Goal: Task Accomplishment & Management: Use online tool/utility

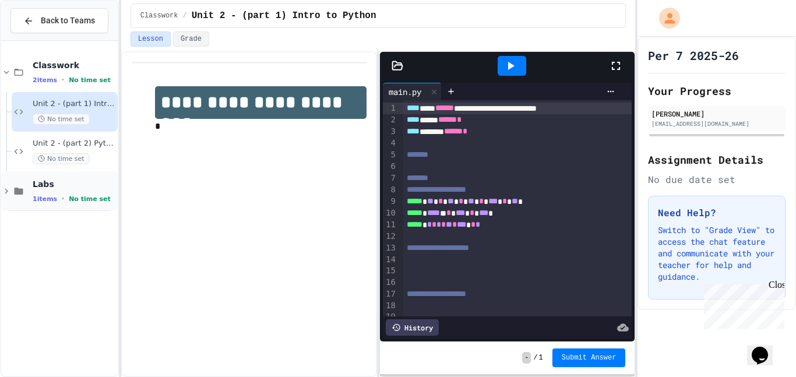
click at [58, 195] on div "1 items • No time set" at bounding box center [74, 198] width 83 height 9
click at [36, 227] on span "Lab 1" at bounding box center [74, 223] width 83 height 10
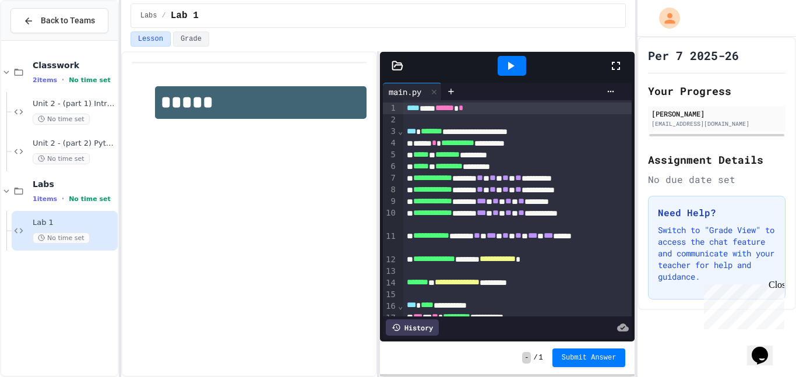
click at [611, 68] on icon at bounding box center [616, 66] width 14 height 14
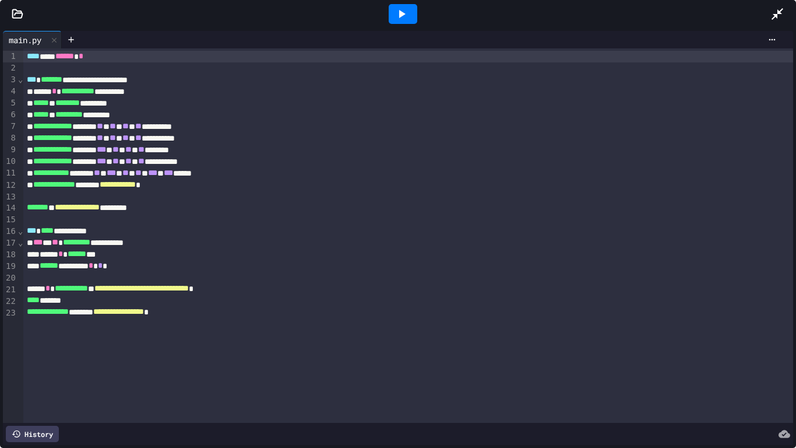
click at [401, 13] on icon at bounding box center [402, 14] width 6 height 8
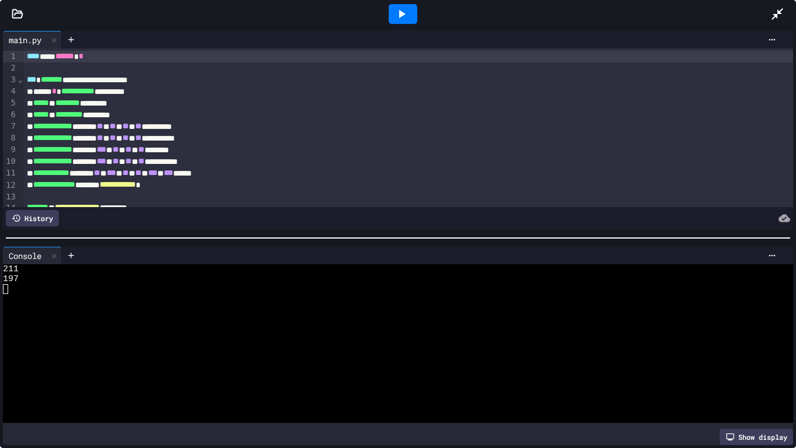
click at [23, 18] on div at bounding box center [17, 14] width 35 height 12
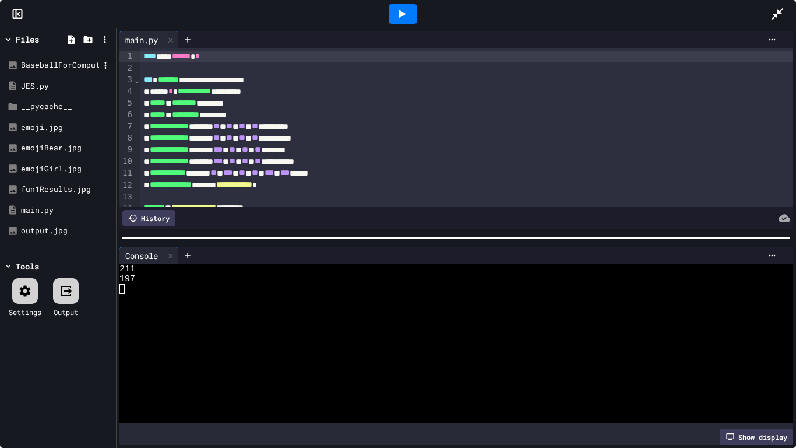
click at [50, 65] on div "BaseballForComputerScience.jpg" at bounding box center [60, 65] width 78 height 12
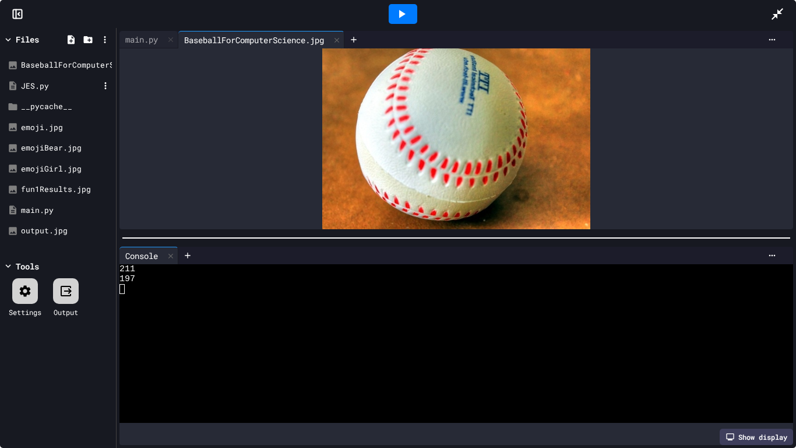
click at [54, 86] on div "JES.py" at bounding box center [60, 86] width 78 height 12
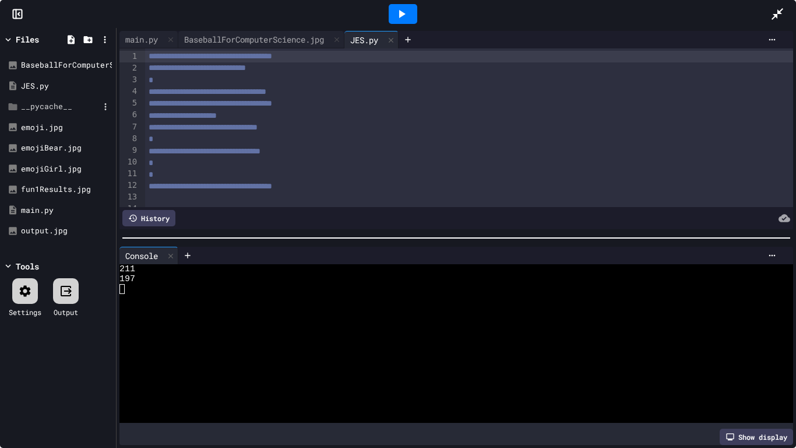
click at [57, 103] on div "__pycache__" at bounding box center [60, 107] width 78 height 12
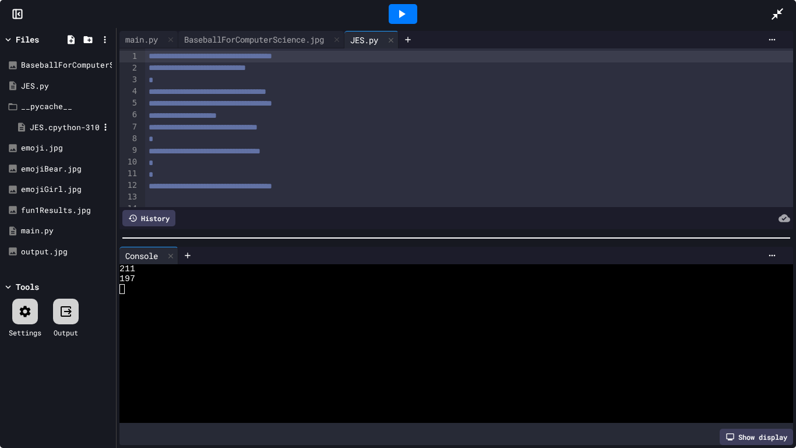
click at [63, 129] on div "JES.cpython-310.pyc" at bounding box center [64, 128] width 69 height 12
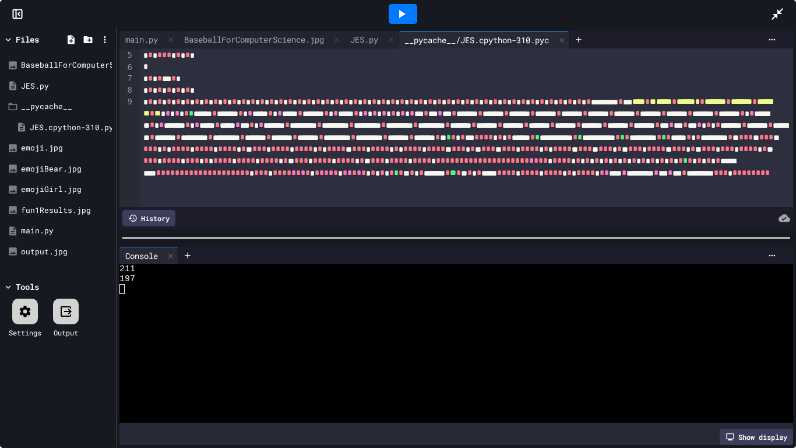
scroll to position [404, 0]
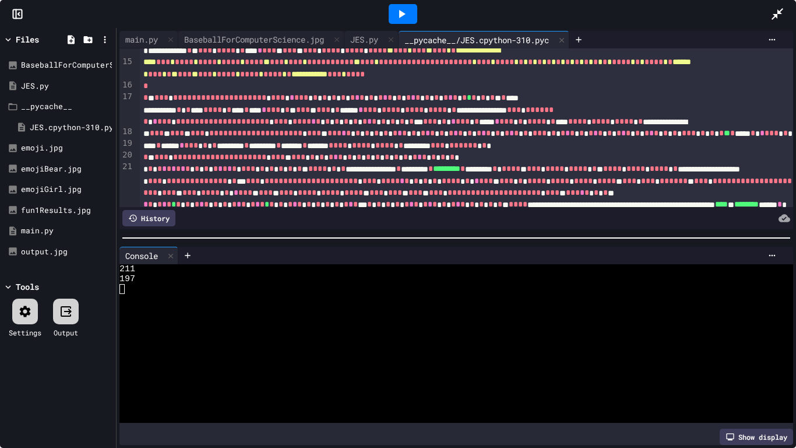
click at [519, 8] on span "*" at bounding box center [521, 3] width 5 height 8
click at [150, 38] on div "main.py" at bounding box center [141, 39] width 44 height 12
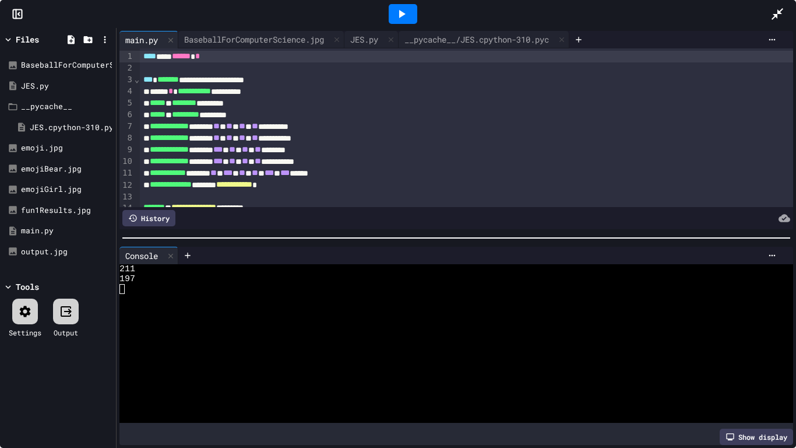
scroll to position [71, 0]
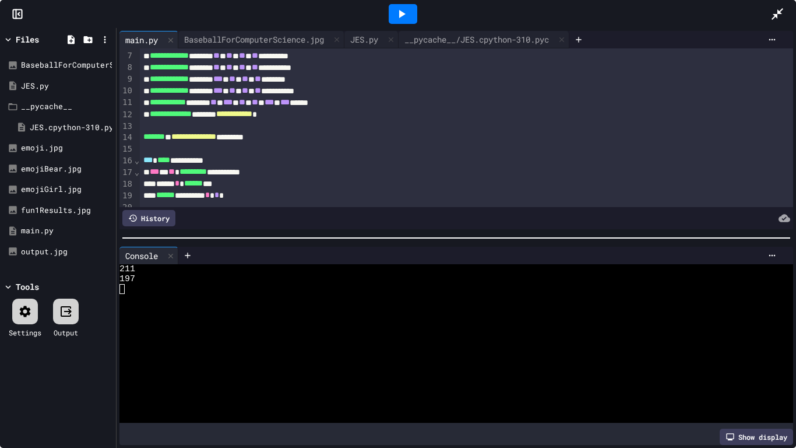
click at [191, 163] on div "**********" at bounding box center [467, 160] width 654 height 12
click at [262, 169] on div "**********" at bounding box center [467, 172] width 654 height 12
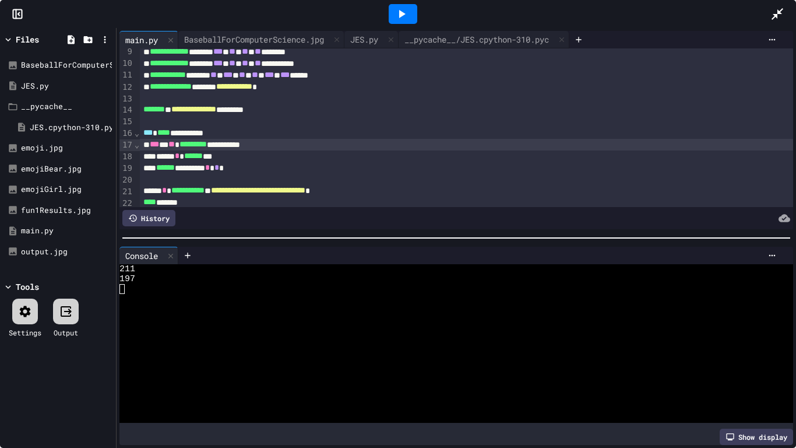
scroll to position [114, 0]
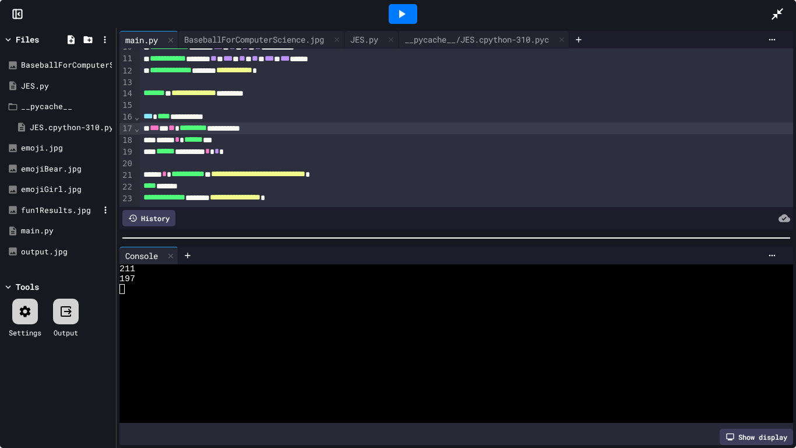
click at [64, 200] on div "fun1Results.jpg" at bounding box center [58, 210] width 110 height 21
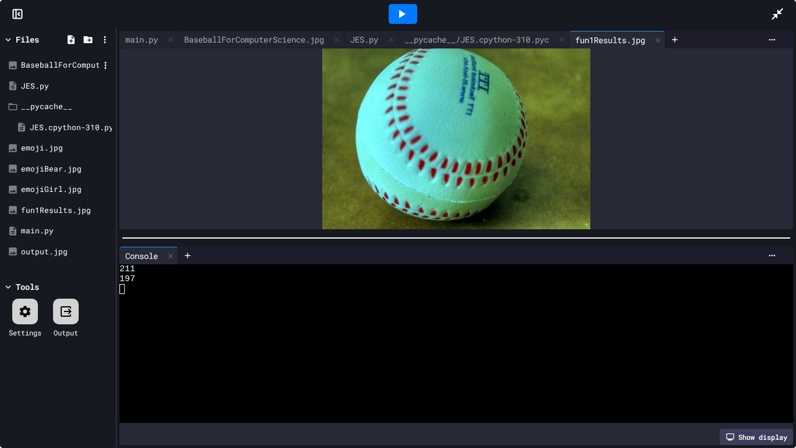
click at [60, 67] on div "BaseballForComputerScience.jpg" at bounding box center [60, 65] width 78 height 12
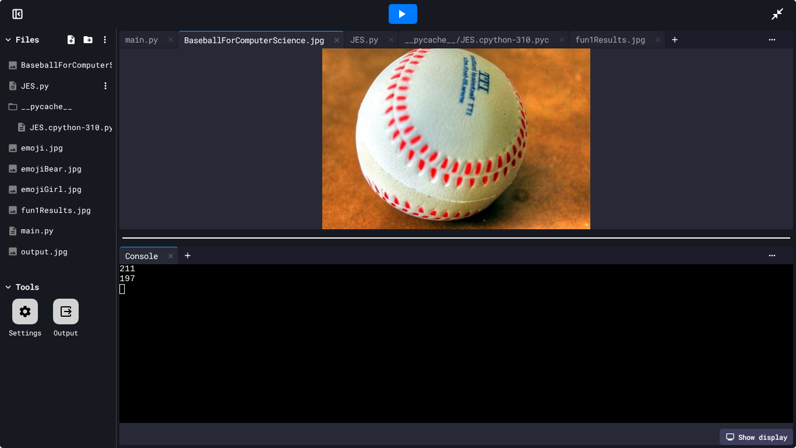
click at [47, 82] on div "JES.py" at bounding box center [60, 86] width 78 height 12
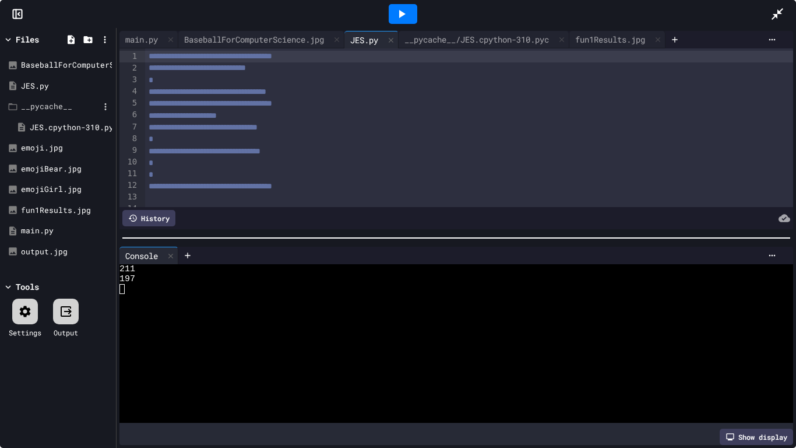
click at [61, 103] on div "__pycache__" at bounding box center [60, 107] width 78 height 12
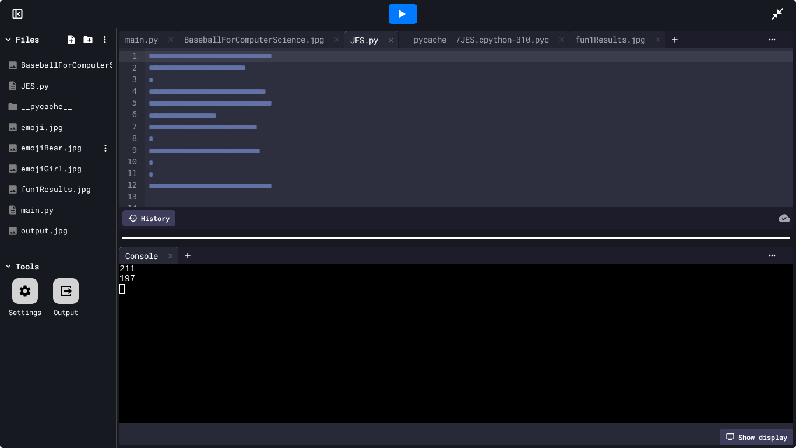
click at [43, 147] on div "emojiBear.jpg" at bounding box center [60, 148] width 78 height 12
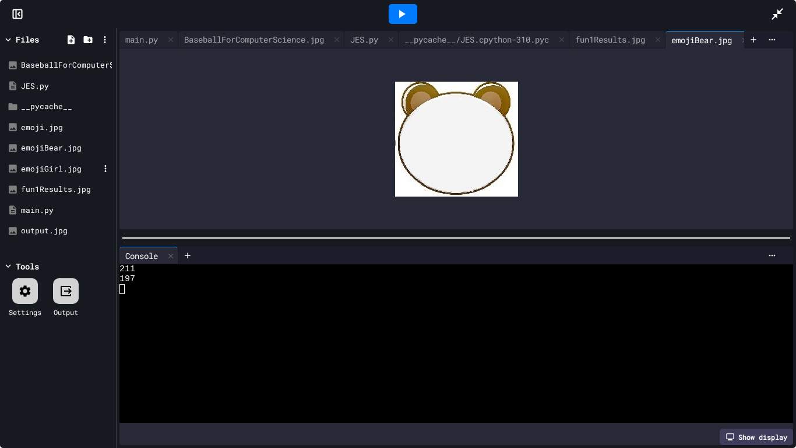
click at [47, 168] on div "emojiGirl.jpg" at bounding box center [60, 169] width 78 height 12
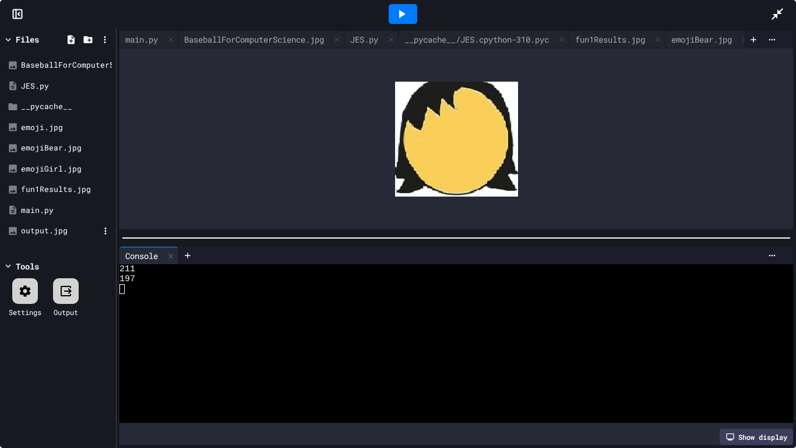
click at [54, 228] on div "output.jpg" at bounding box center [60, 231] width 78 height 12
click at [146, 38] on div "main.py" at bounding box center [141, 39] width 44 height 12
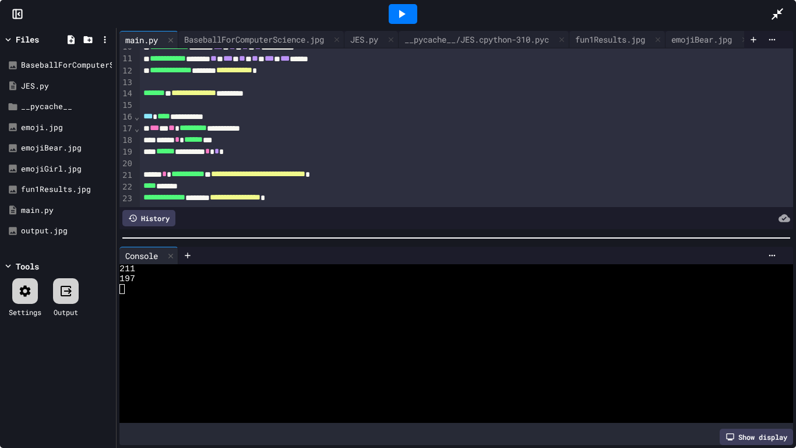
click at [353, 197] on div "**********" at bounding box center [467, 198] width 654 height 12
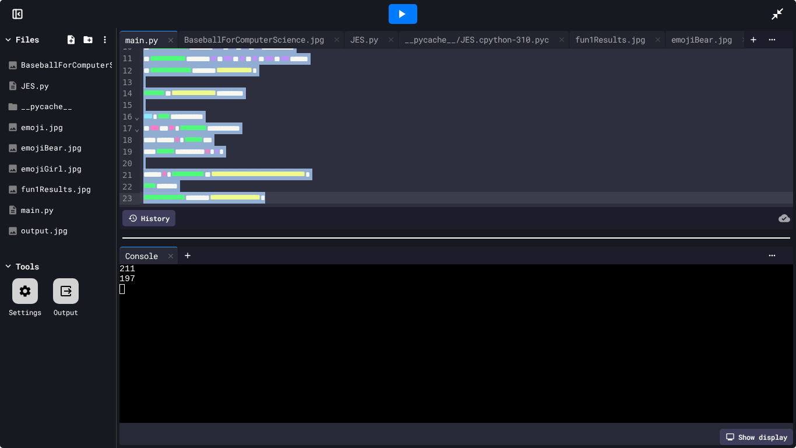
copy div "**********"
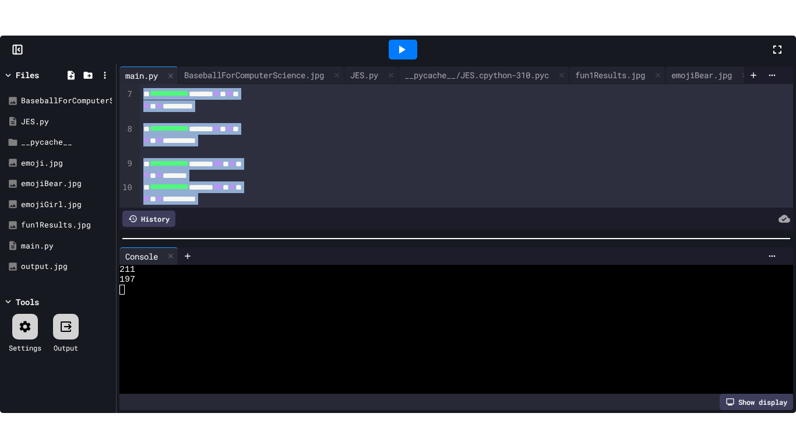
scroll to position [242, 0]
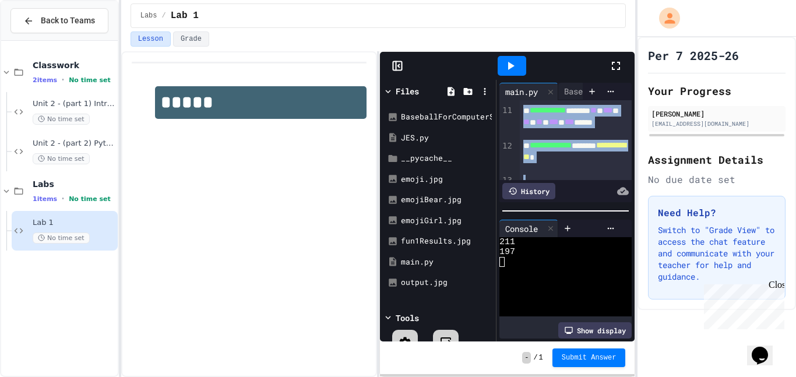
click at [620, 59] on icon at bounding box center [616, 66] width 14 height 14
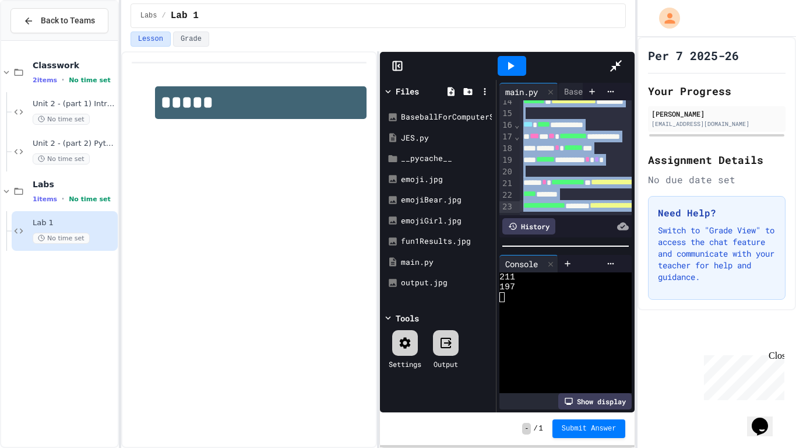
scroll to position [114, 0]
